Goal: Transaction & Acquisition: Download file/media

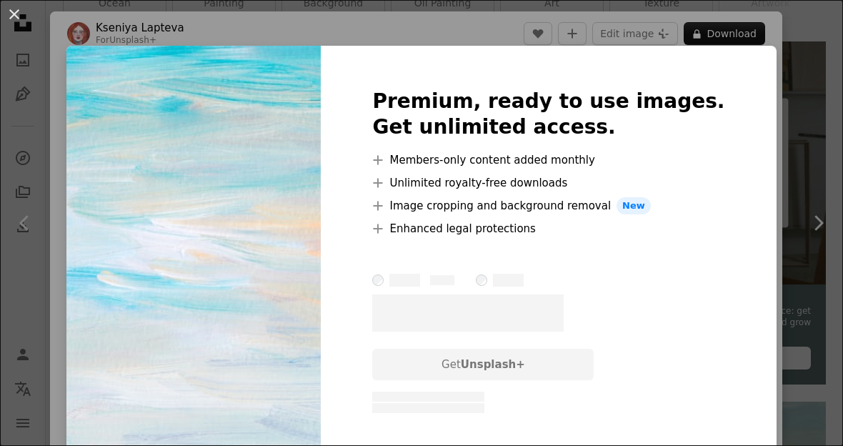
scroll to position [0, 293]
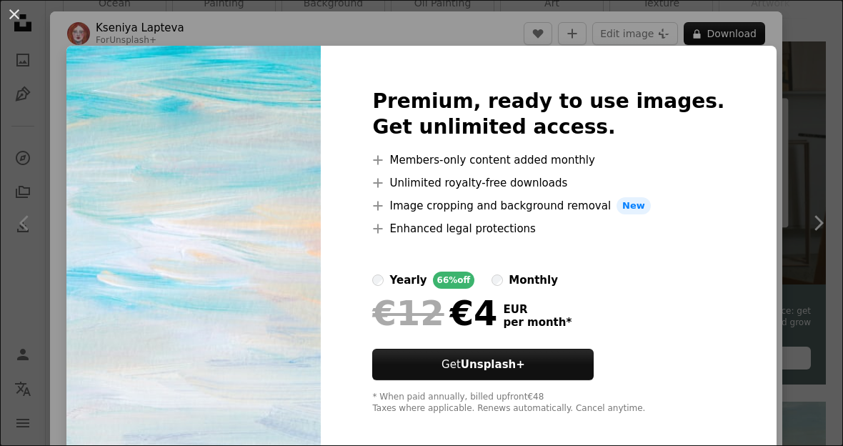
click at [800, 26] on div "An X shape Premium, ready to use images. Get unlimited access. A plus sign Memb…" at bounding box center [421, 223] width 843 height 446
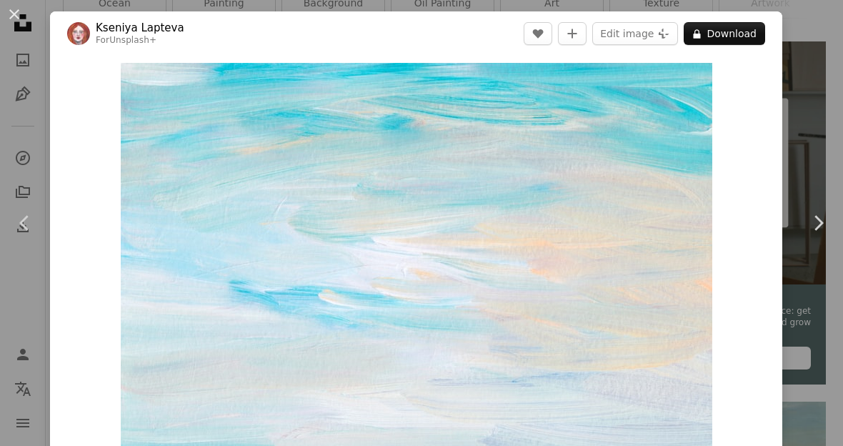
click at [37, 243] on link "Chevron left" at bounding box center [25, 222] width 50 height 137
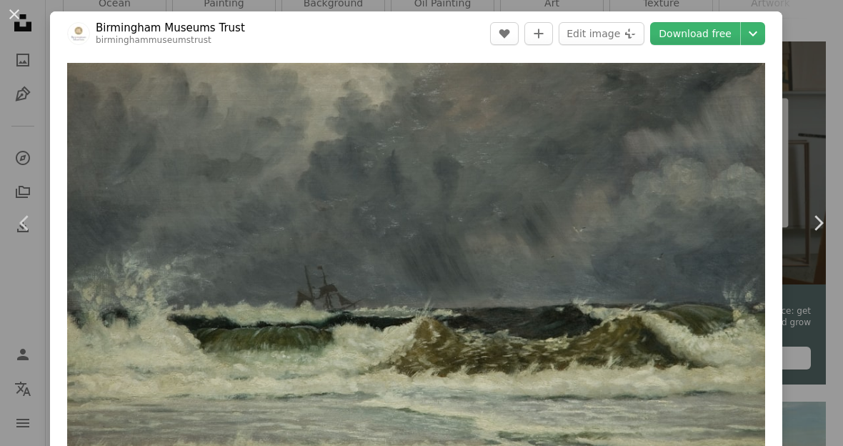
scroll to position [-1, 0]
click at [14, 21] on button "An X shape" at bounding box center [14, 14] width 17 height 17
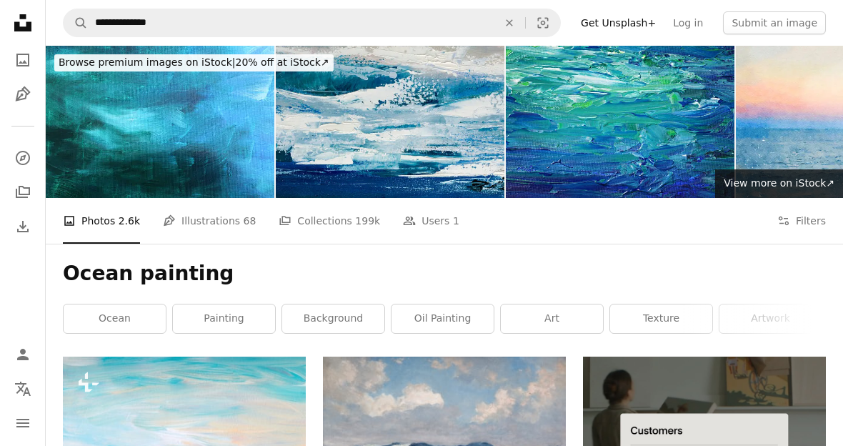
click at [793, 223] on button "Filters Filters" at bounding box center [801, 221] width 49 height 46
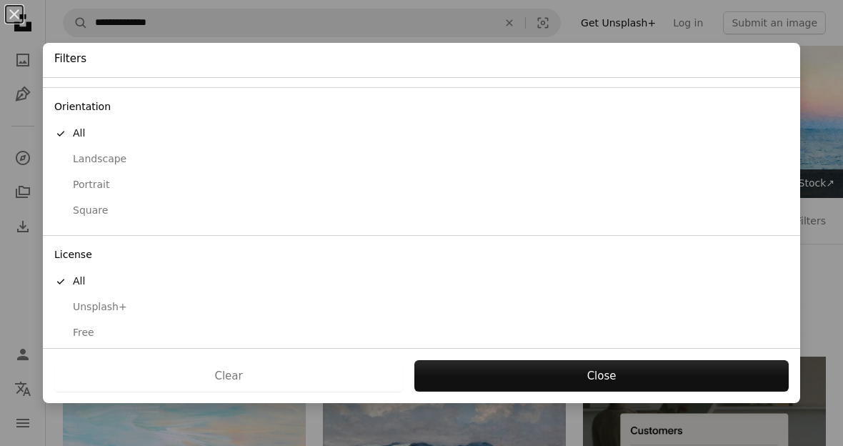
scroll to position [112, 0]
click at [84, 334] on button "Free" at bounding box center [421, 333] width 757 height 26
click at [525, 373] on button "Apply" at bounding box center [600, 375] width 375 height 31
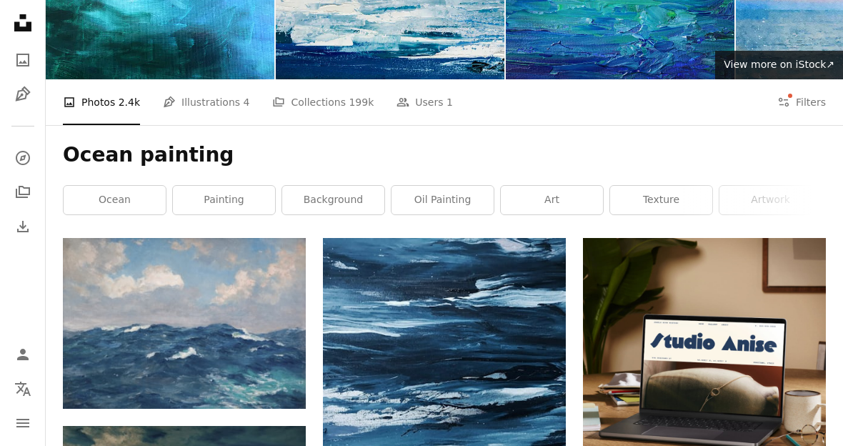
scroll to position [125, 0]
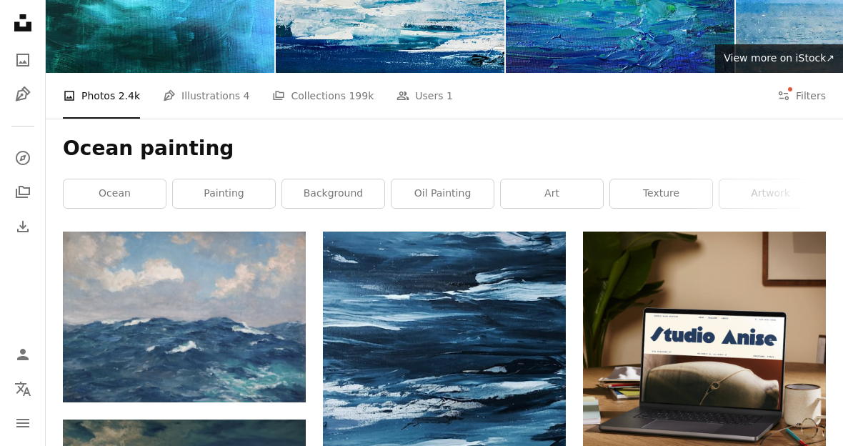
click at [222, 306] on img at bounding box center [184, 316] width 243 height 171
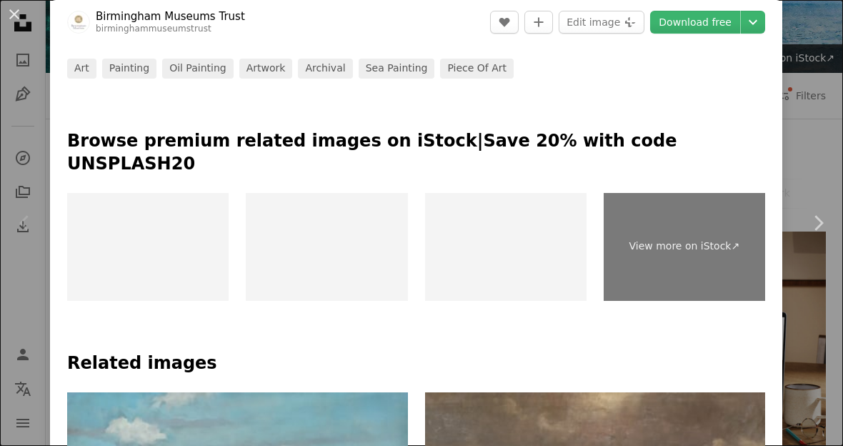
scroll to position [666, 0]
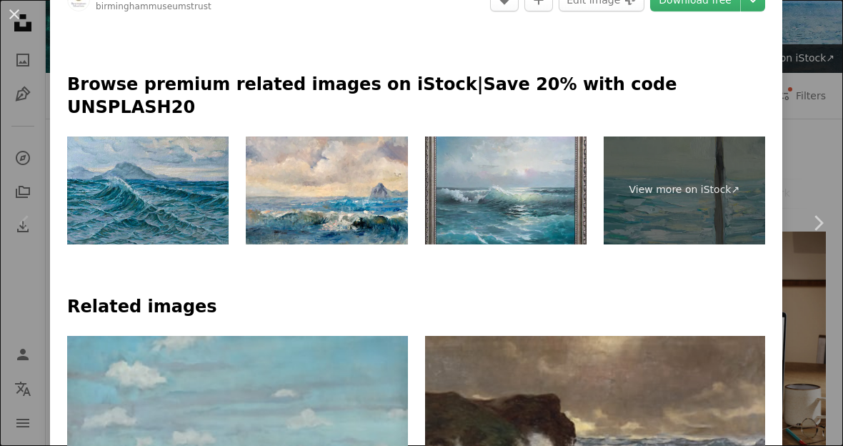
click at [183, 196] on img at bounding box center [147, 190] width 161 height 108
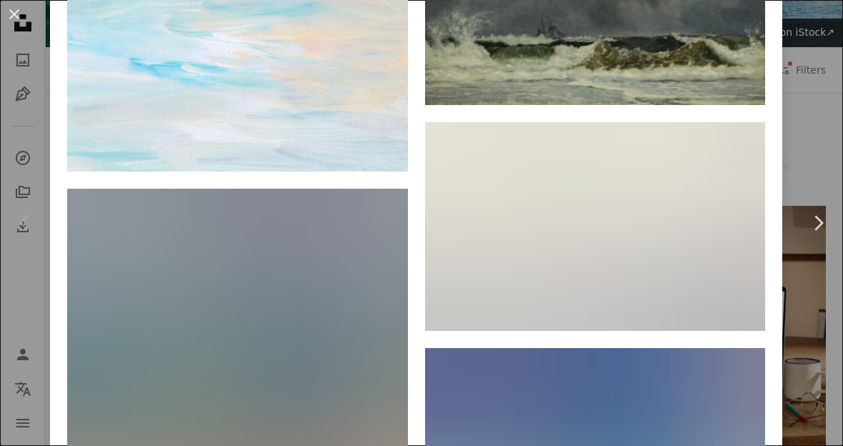
scroll to position [1330, 0]
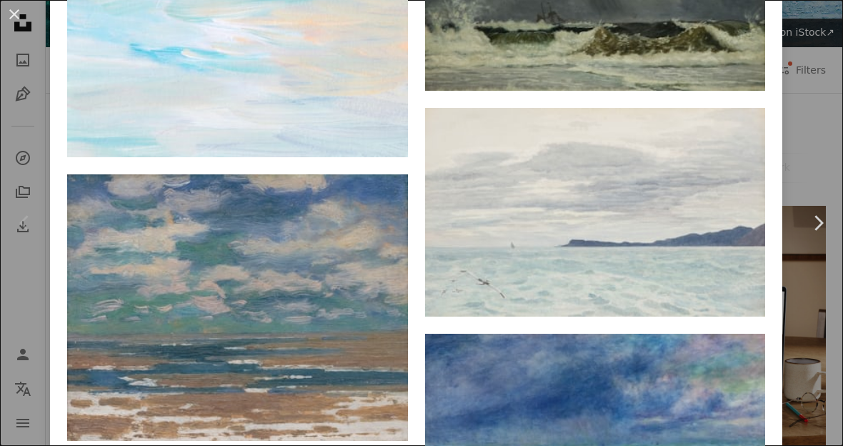
click at [547, 186] on img at bounding box center [595, 212] width 341 height 209
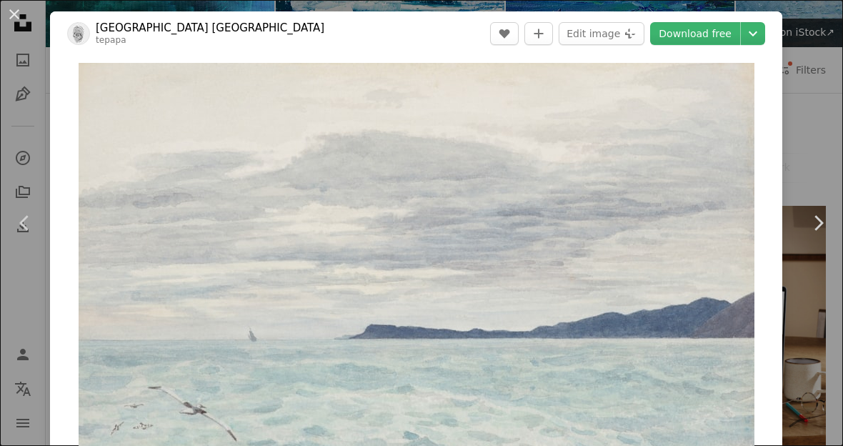
click at [751, 31] on button "Chevron down" at bounding box center [752, 33] width 24 height 23
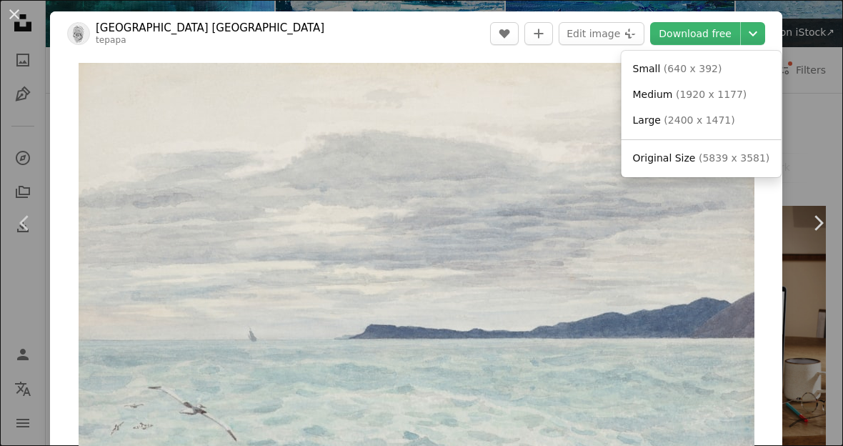
click at [716, 32] on dialog "An X shape Chevron left Chevron right Museum of [GEOGRAPHIC_DATA] Te Papa Tonga…" at bounding box center [421, 223] width 843 height 446
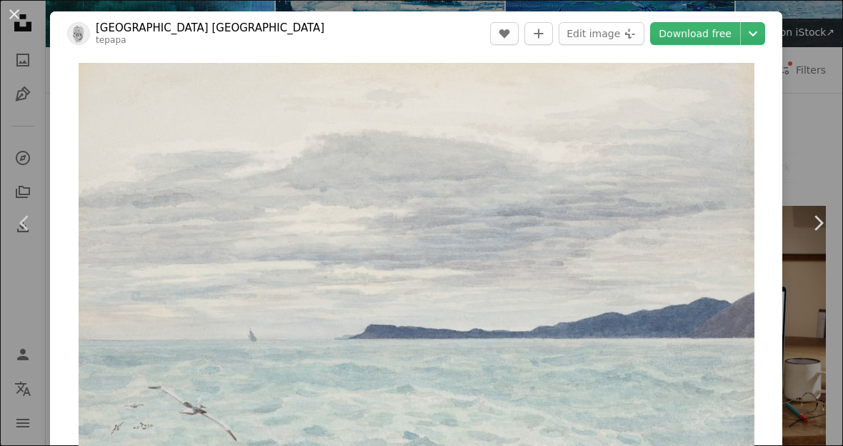
click at [711, 31] on link "Download free" at bounding box center [695, 33] width 90 height 23
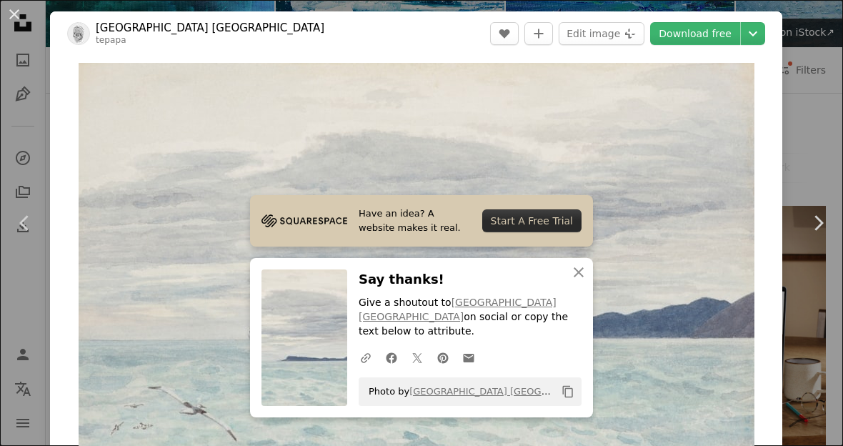
click at [827, 85] on div "An X shape Chevron left Chevron right Museum of [GEOGRAPHIC_DATA] Te Papa Tonga…" at bounding box center [421, 223] width 843 height 446
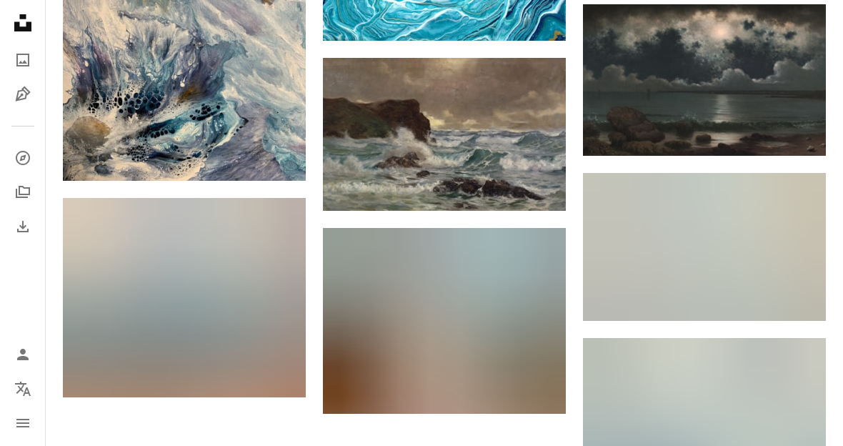
scroll to position [1367, 0]
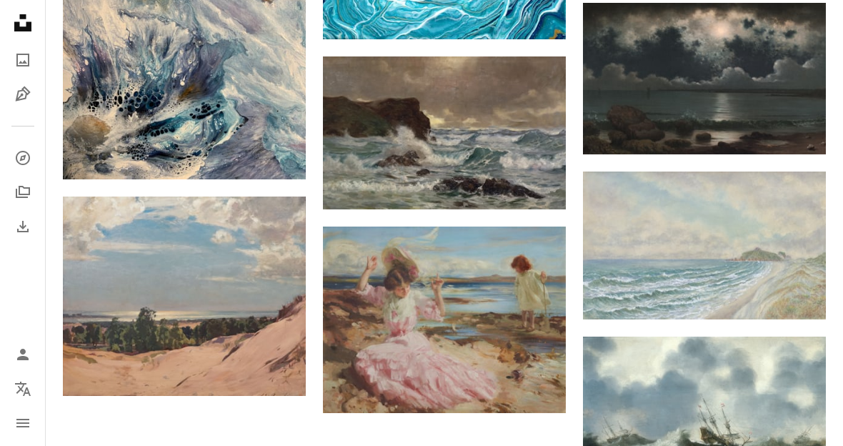
click at [663, 222] on img at bounding box center [704, 245] width 243 height 148
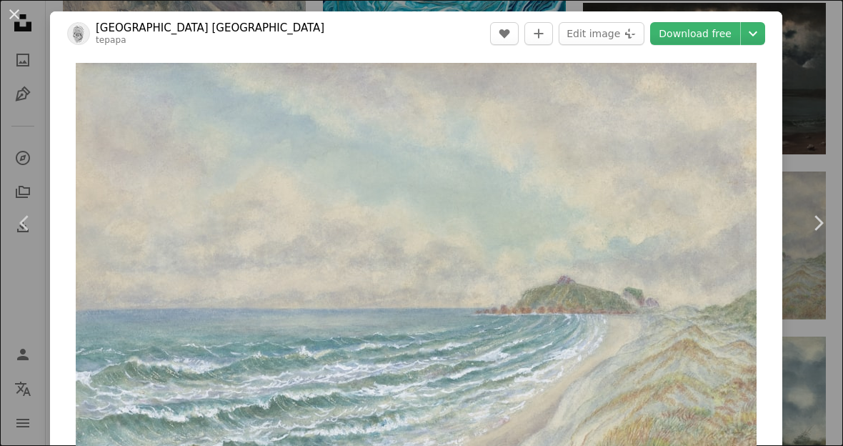
click at [698, 39] on link "Download free" at bounding box center [695, 33] width 90 height 23
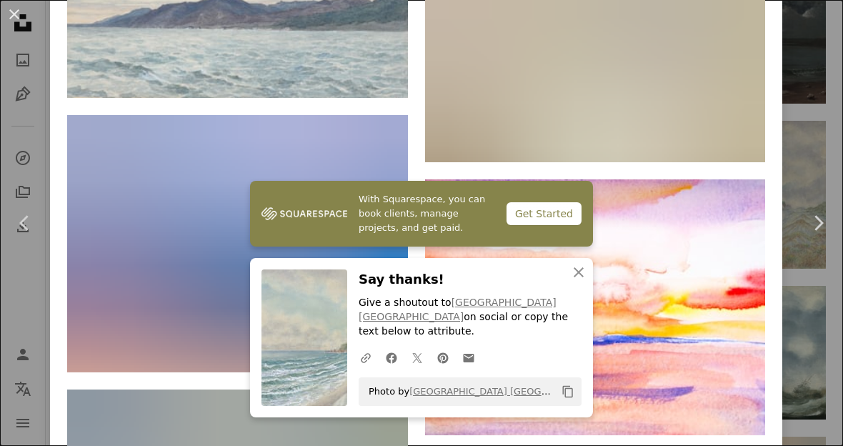
scroll to position [1608, 0]
